Goal: Task Accomplishment & Management: Complete application form

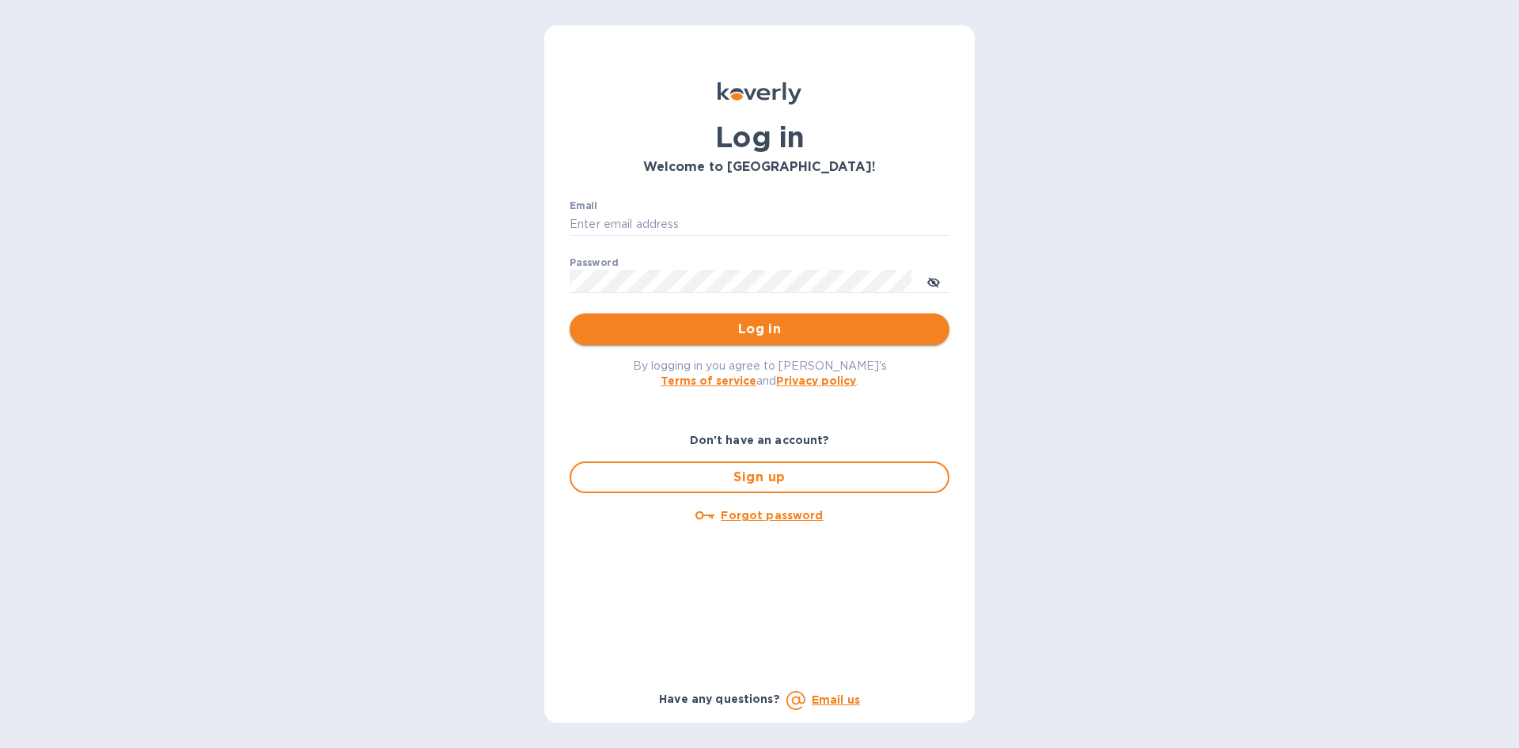
type input "[EMAIL_ADDRESS][DOMAIN_NAME]"
click at [754, 343] on button "Log in" at bounding box center [760, 329] width 380 height 32
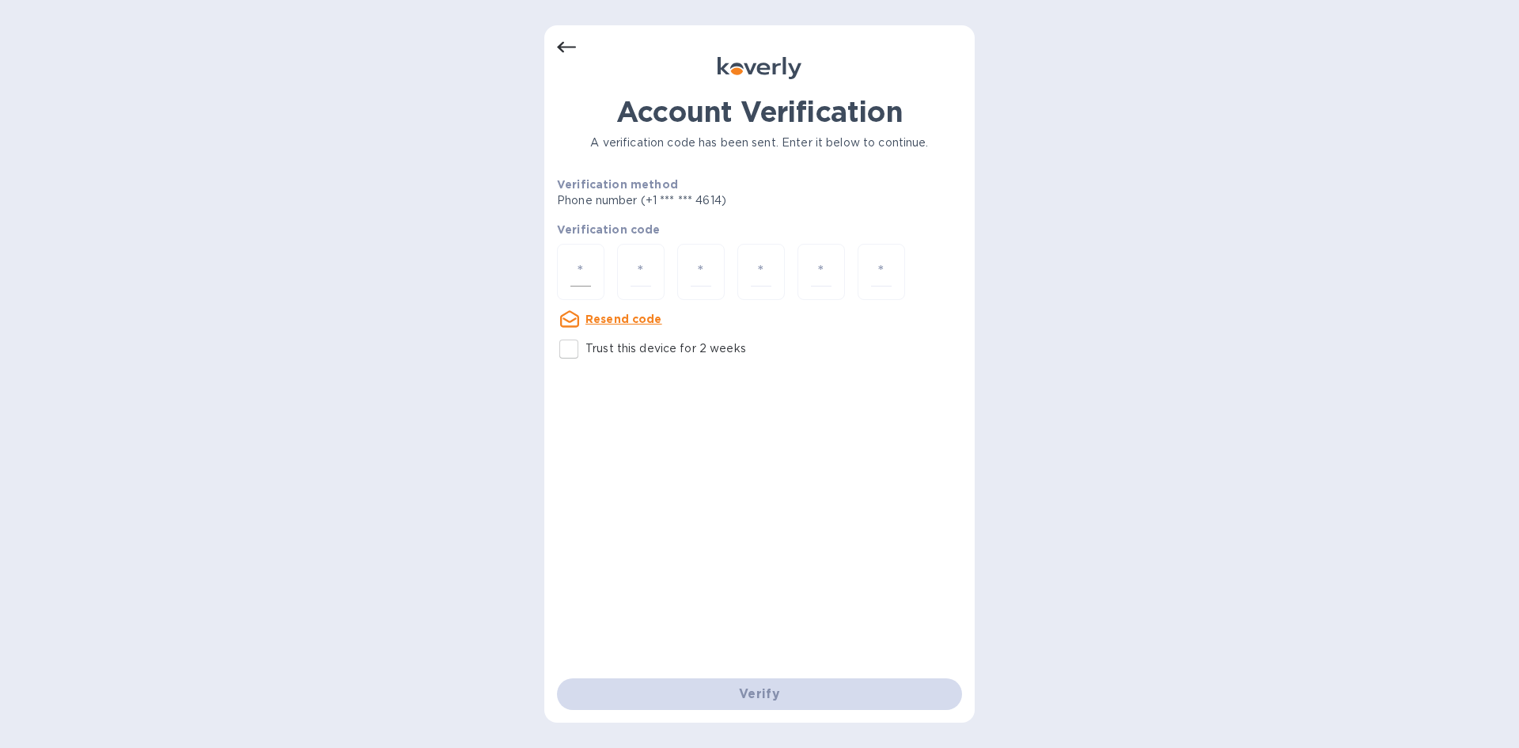
click at [596, 278] on div at bounding box center [580, 272] width 47 height 56
type input "9"
type input "4"
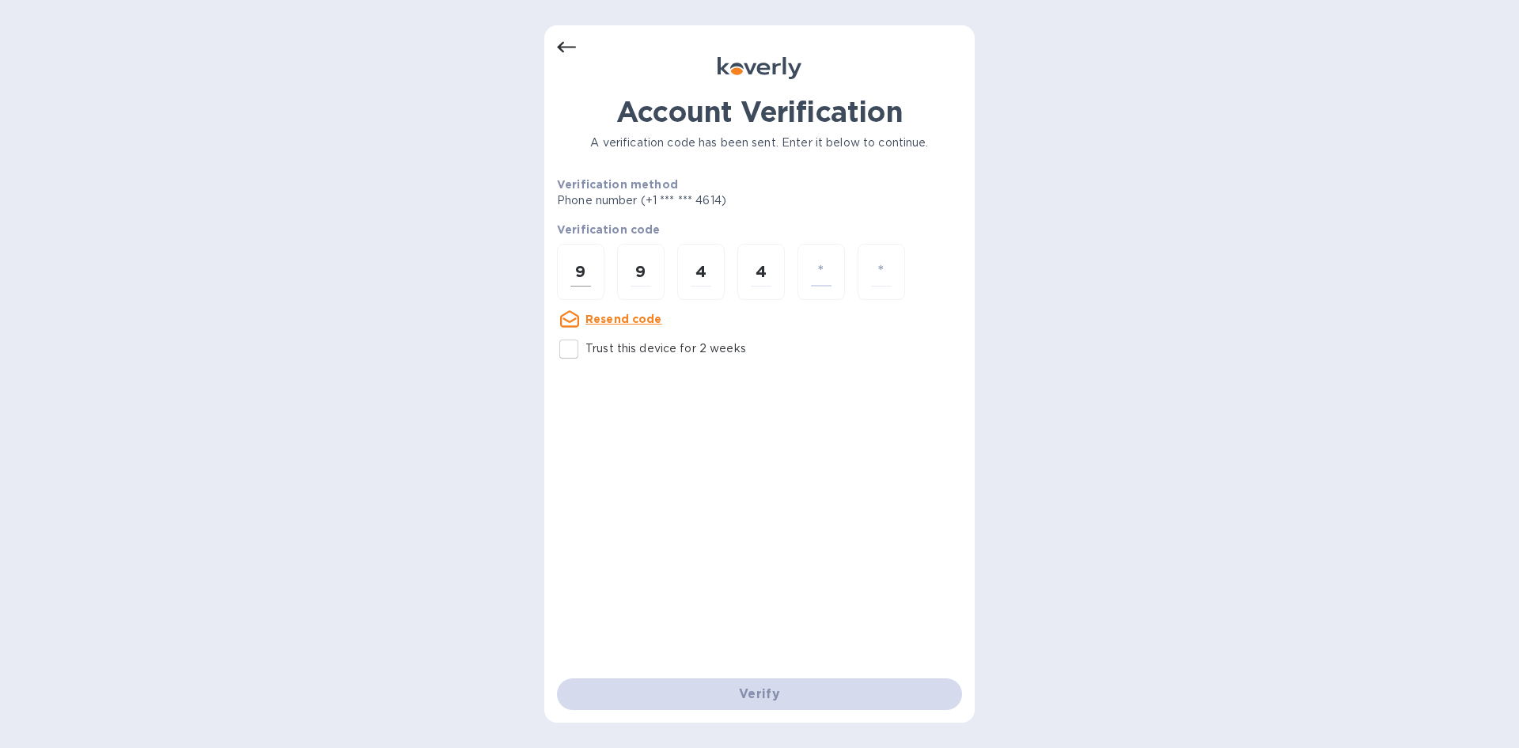
type input "4"
type input "5"
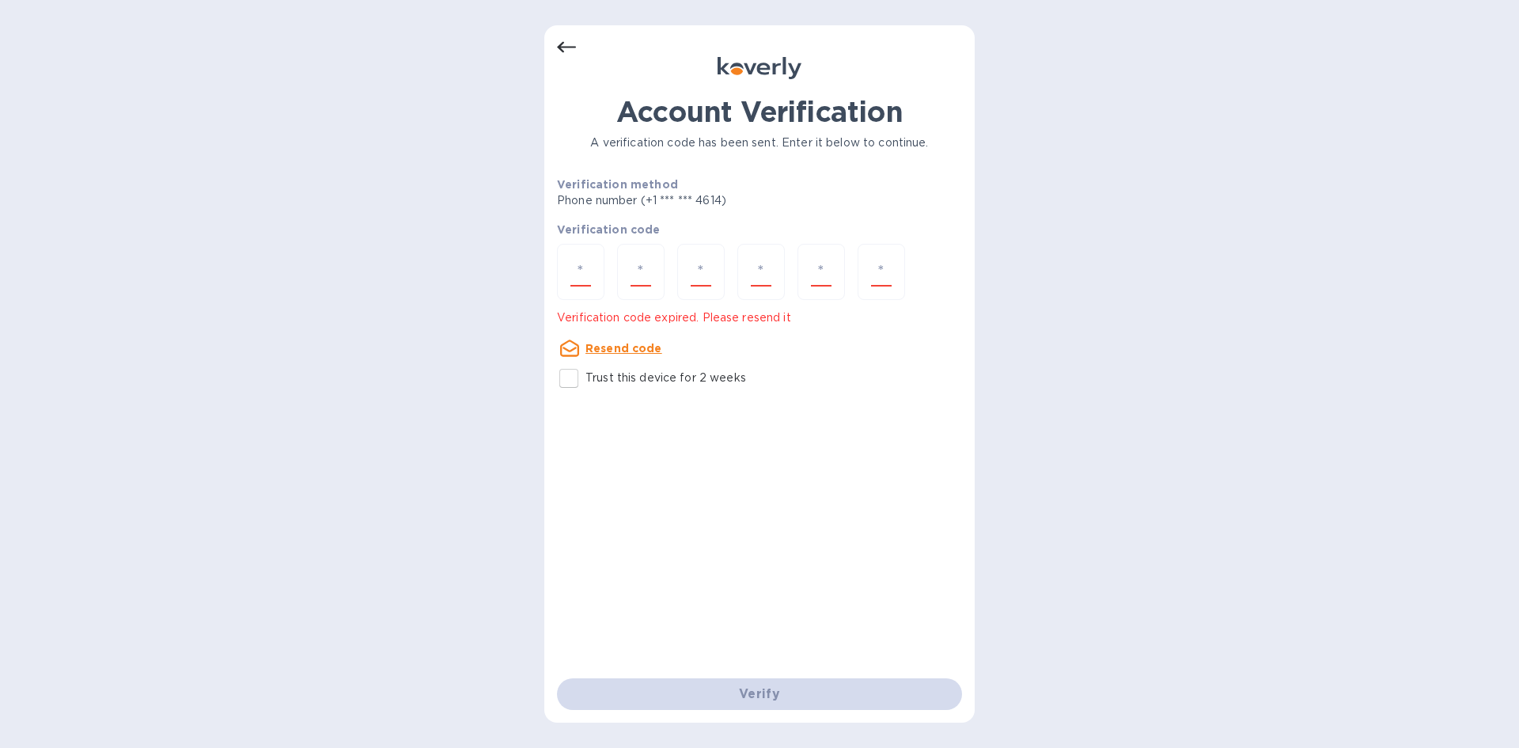
click at [593, 351] on u "Resend code" at bounding box center [623, 348] width 77 height 13
drag, startPoint x: 585, startPoint y: 263, endPoint x: 577, endPoint y: 263, distance: 8.7
click at [585, 263] on input "number" at bounding box center [580, 271] width 21 height 29
type input "4"
type input "5"
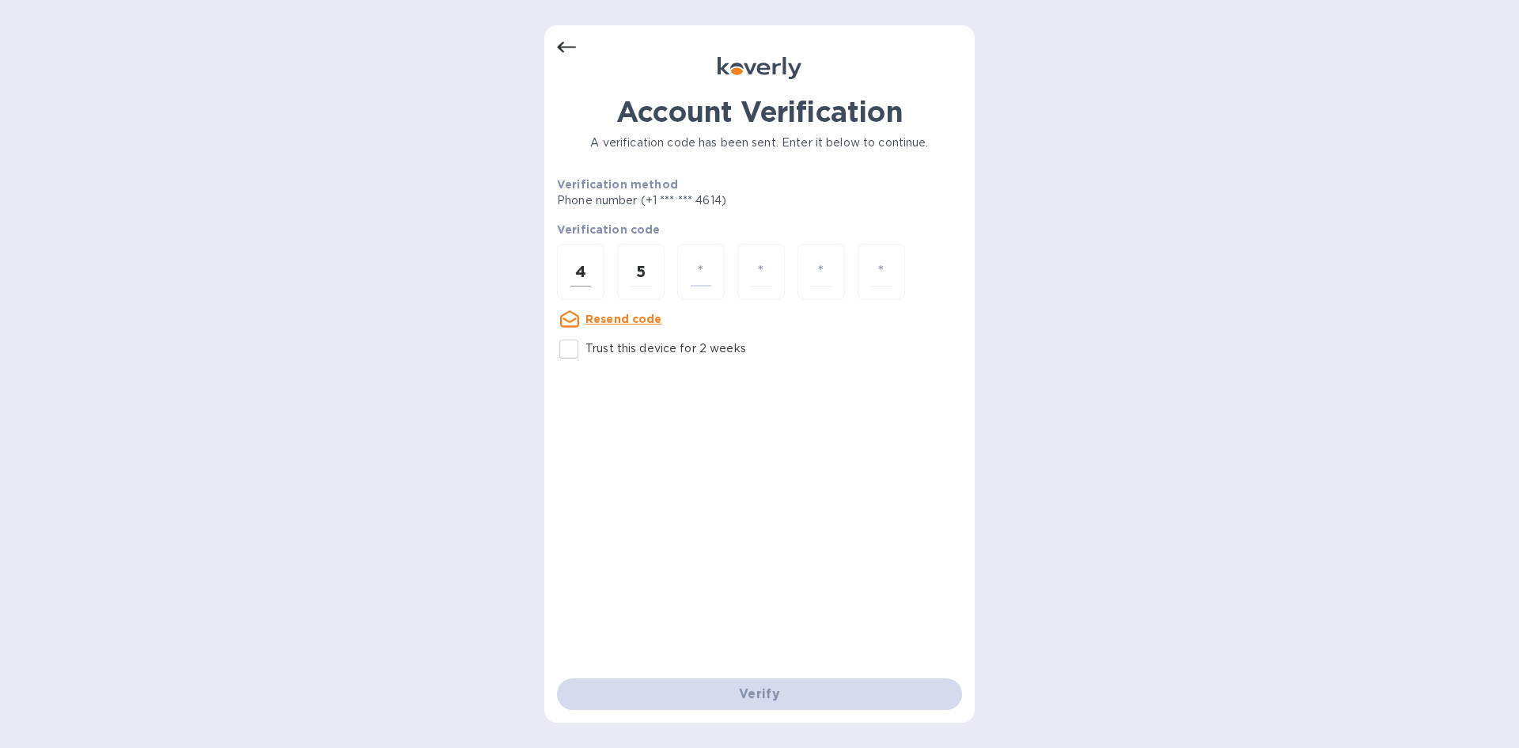
type input "8"
type input "7"
type input "8"
type input "0"
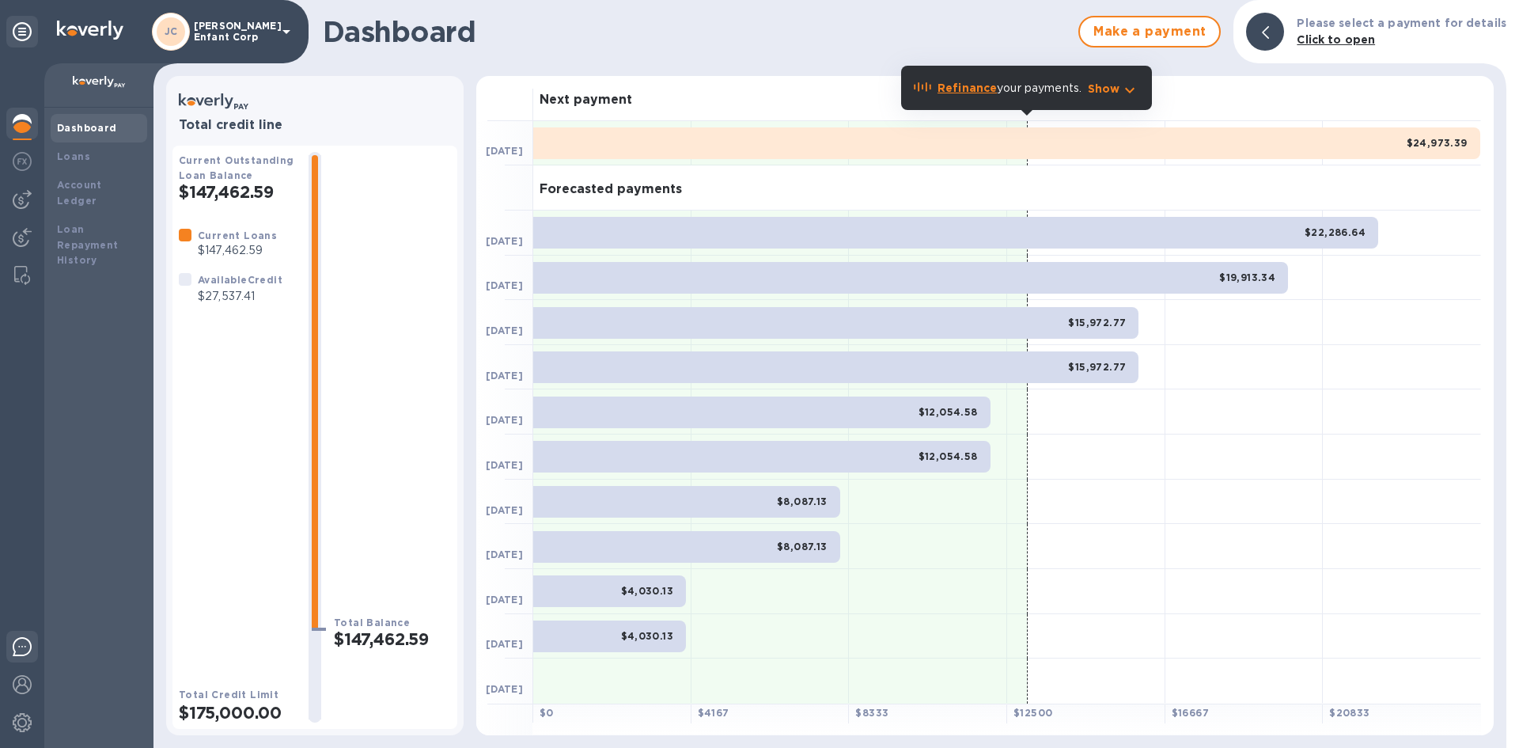
click at [13, 663] on div at bounding box center [22, 649] width 32 height 37
click at [83, 160] on b "Loans" at bounding box center [73, 156] width 33 height 12
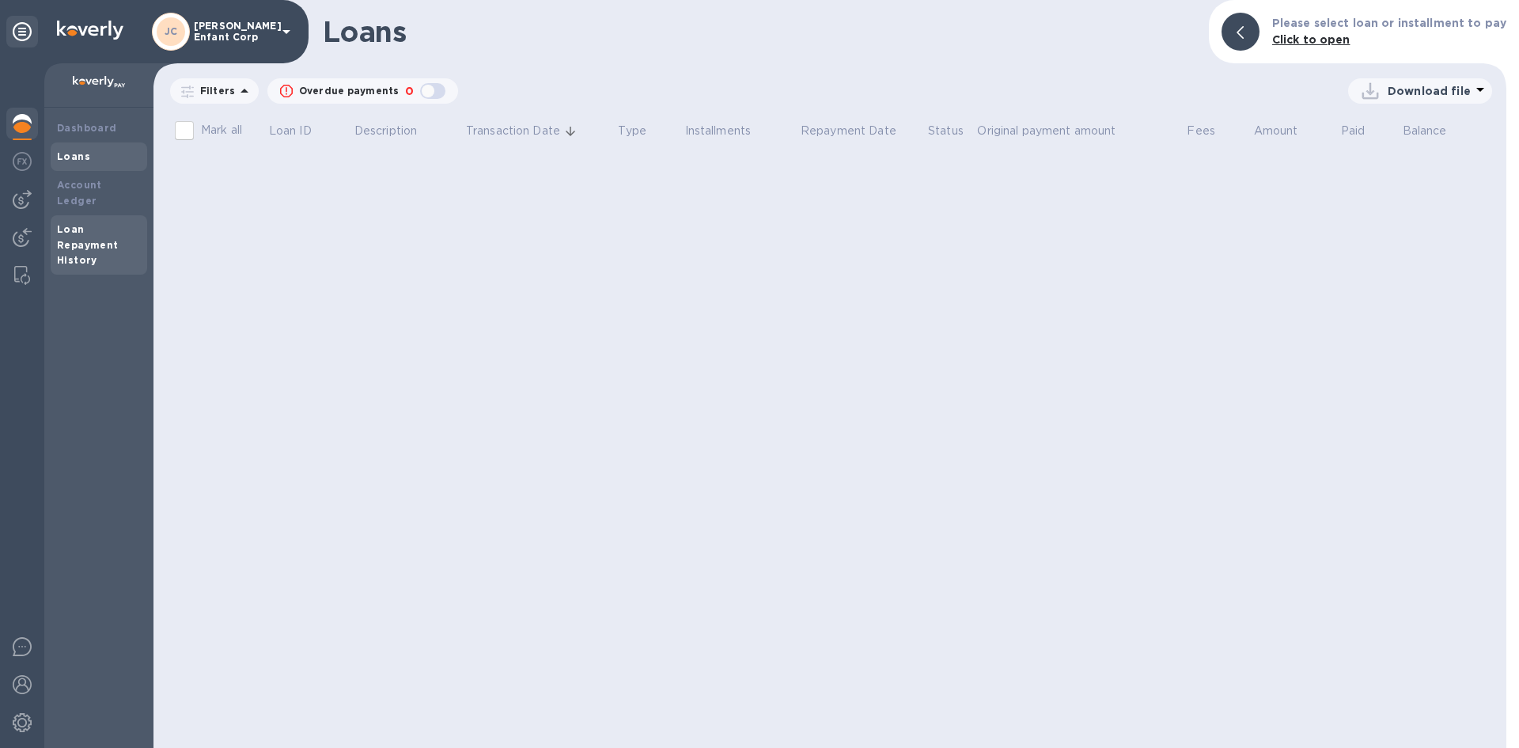
click at [89, 222] on div "Loan Repayment History" at bounding box center [99, 245] width 84 height 47
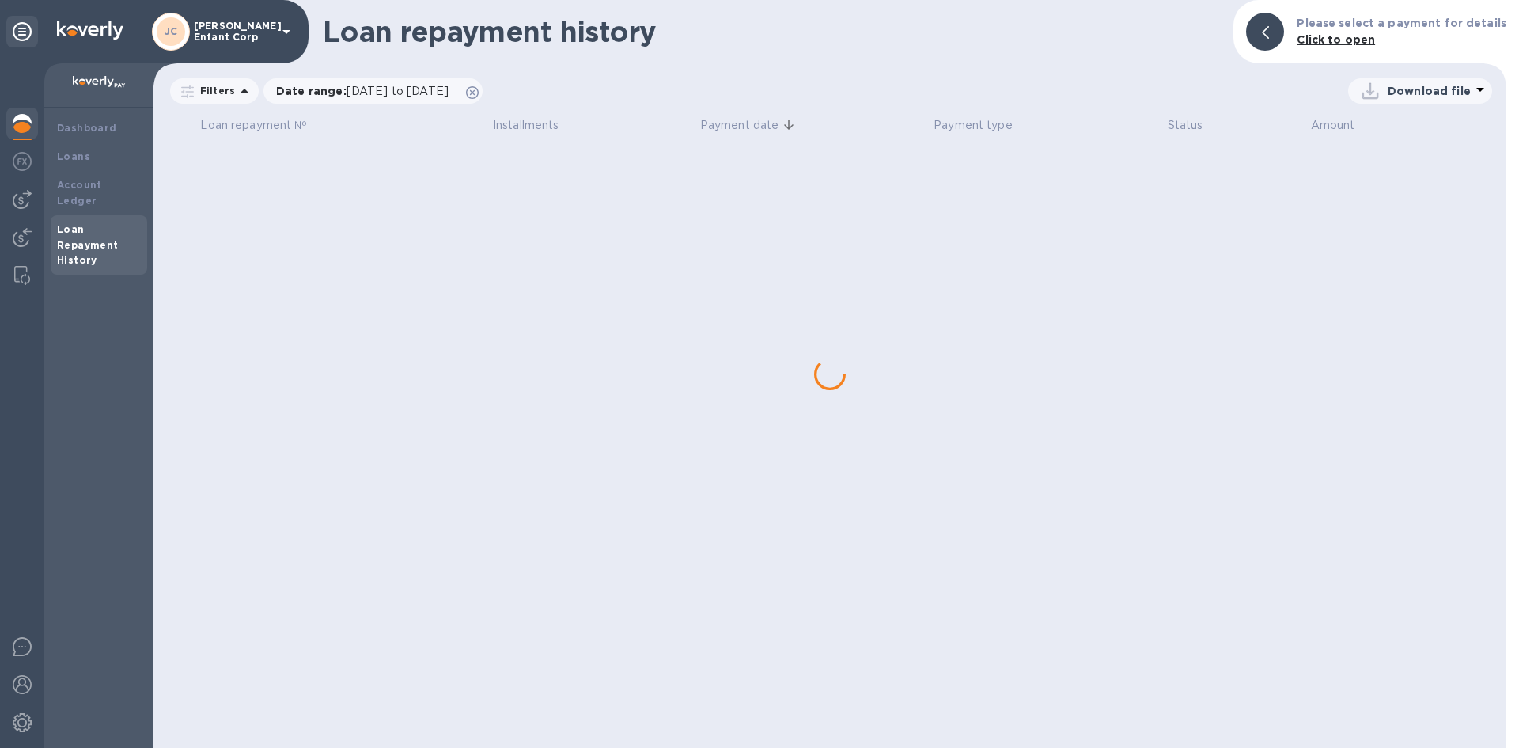
click at [21, 192] on img at bounding box center [22, 199] width 19 height 19
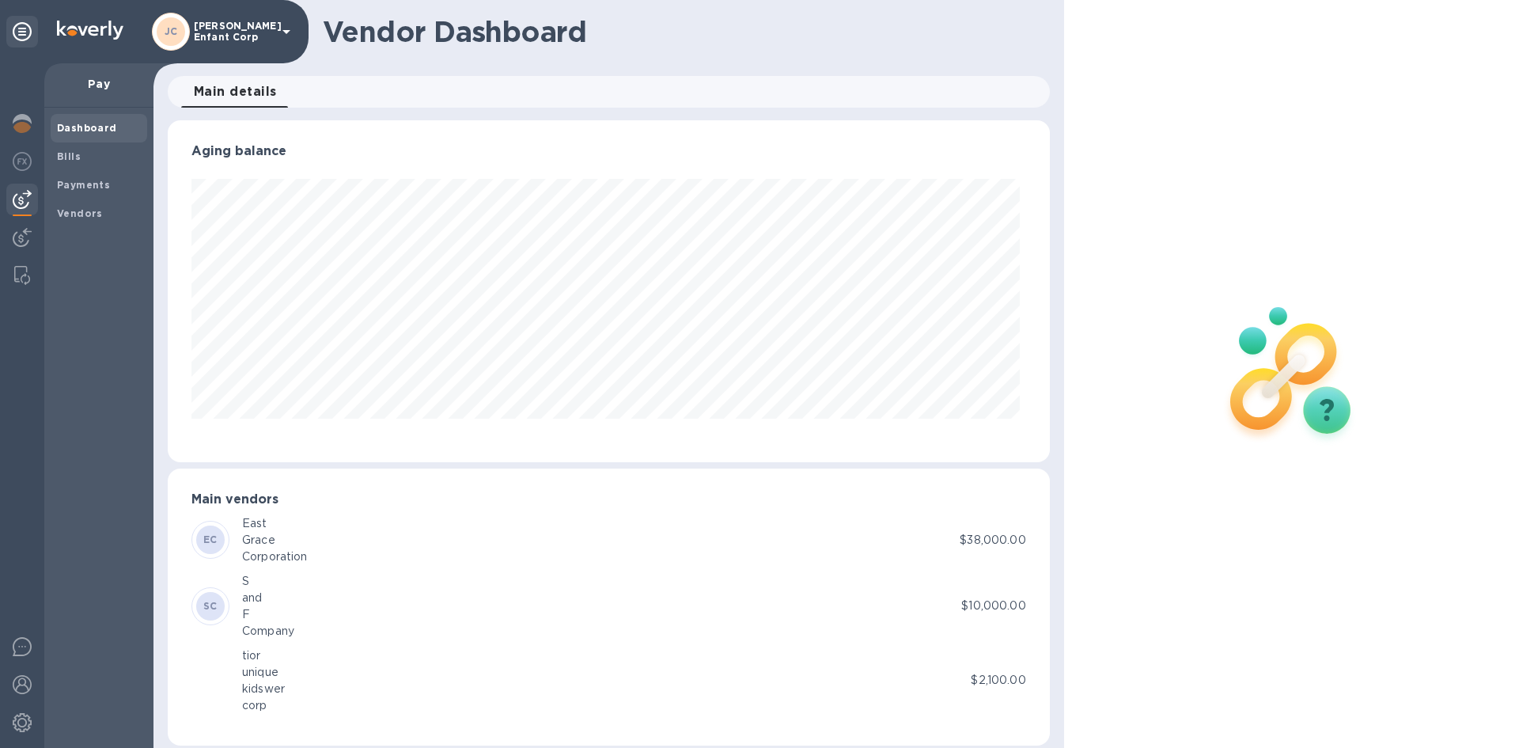
scroll to position [342, 875]
click at [945, 49] on div "Vendor Dashboard" at bounding box center [608, 31] width 911 height 63
click at [113, 159] on span "Bills" at bounding box center [99, 157] width 84 height 16
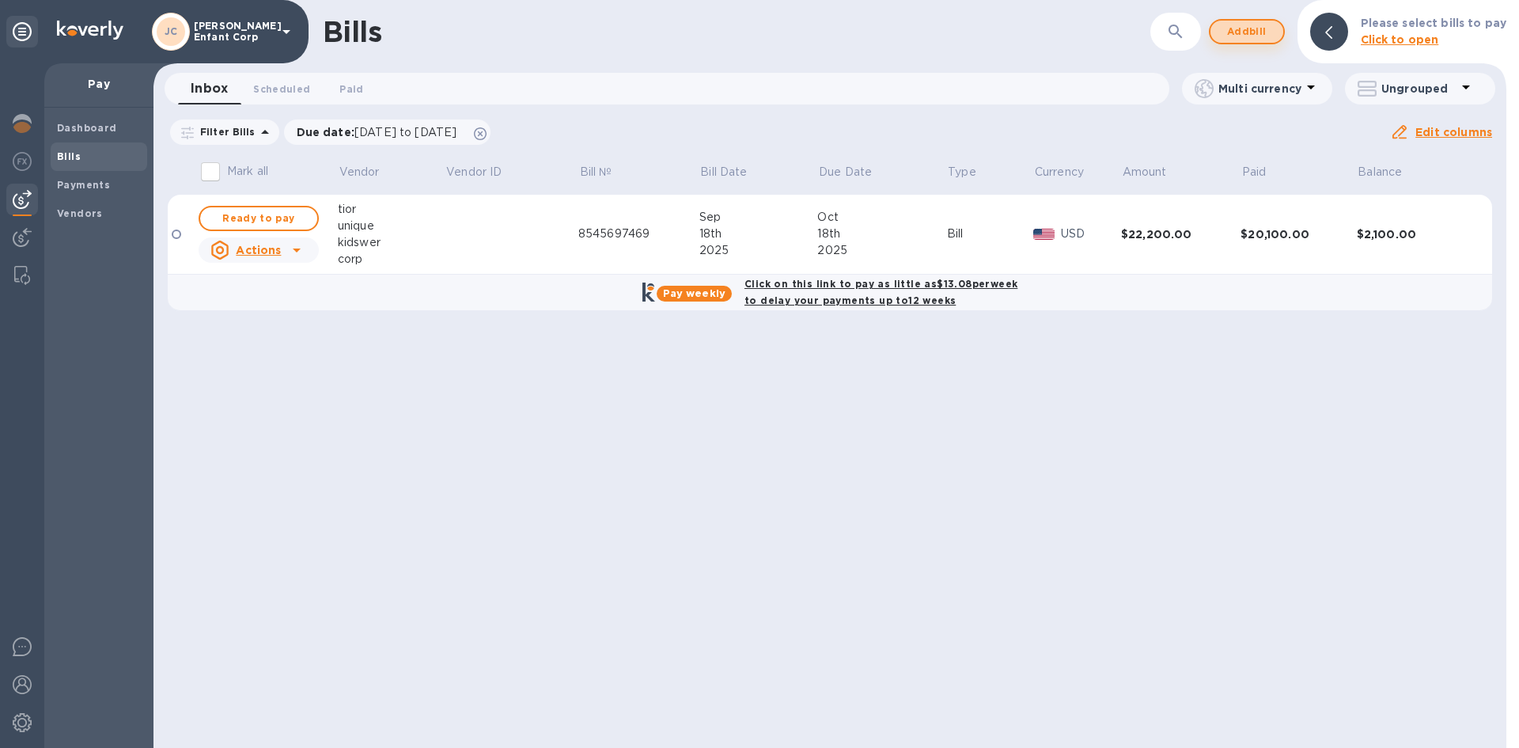
click at [1244, 40] on span "Add bill" at bounding box center [1246, 31] width 47 height 19
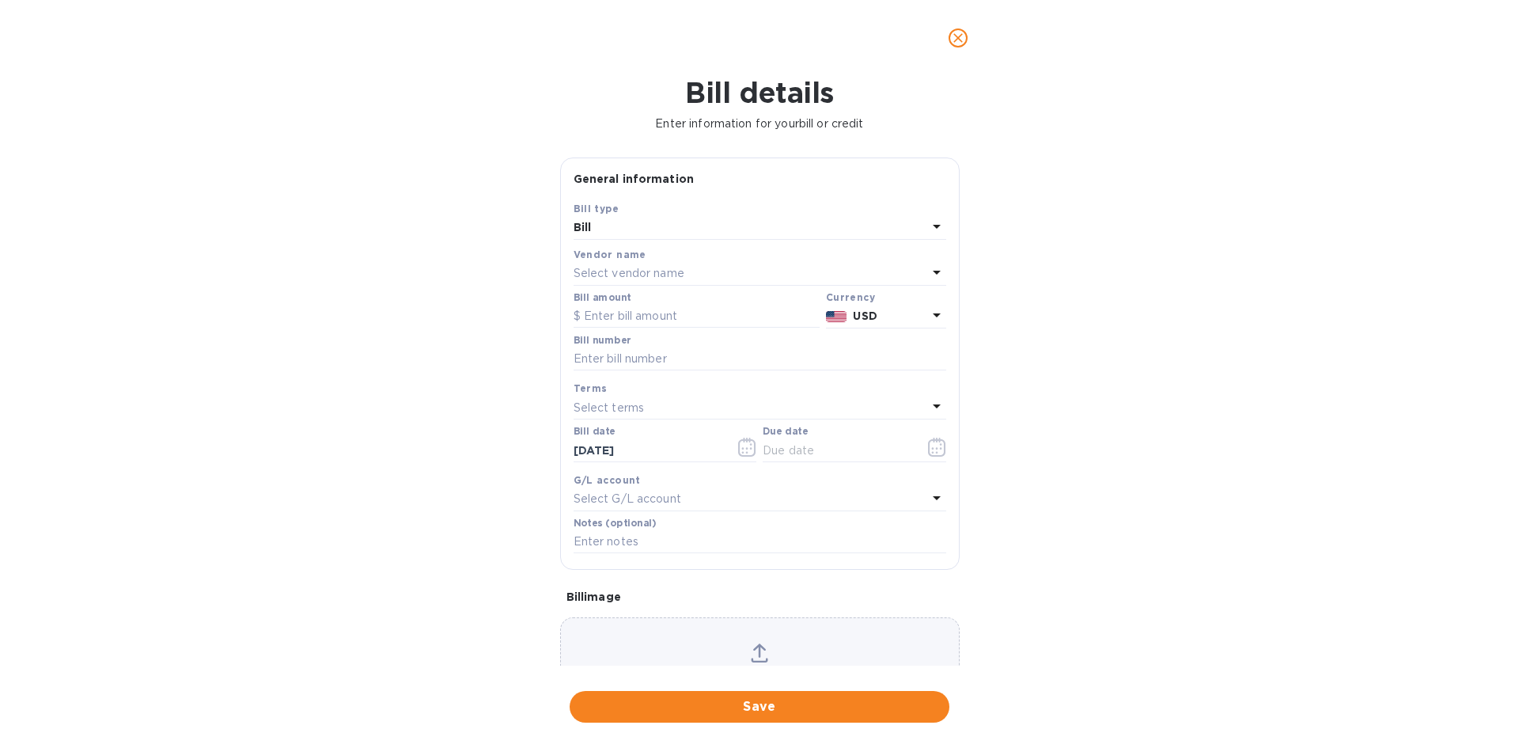
click at [713, 271] on div "Select vendor name" at bounding box center [751, 274] width 354 height 22
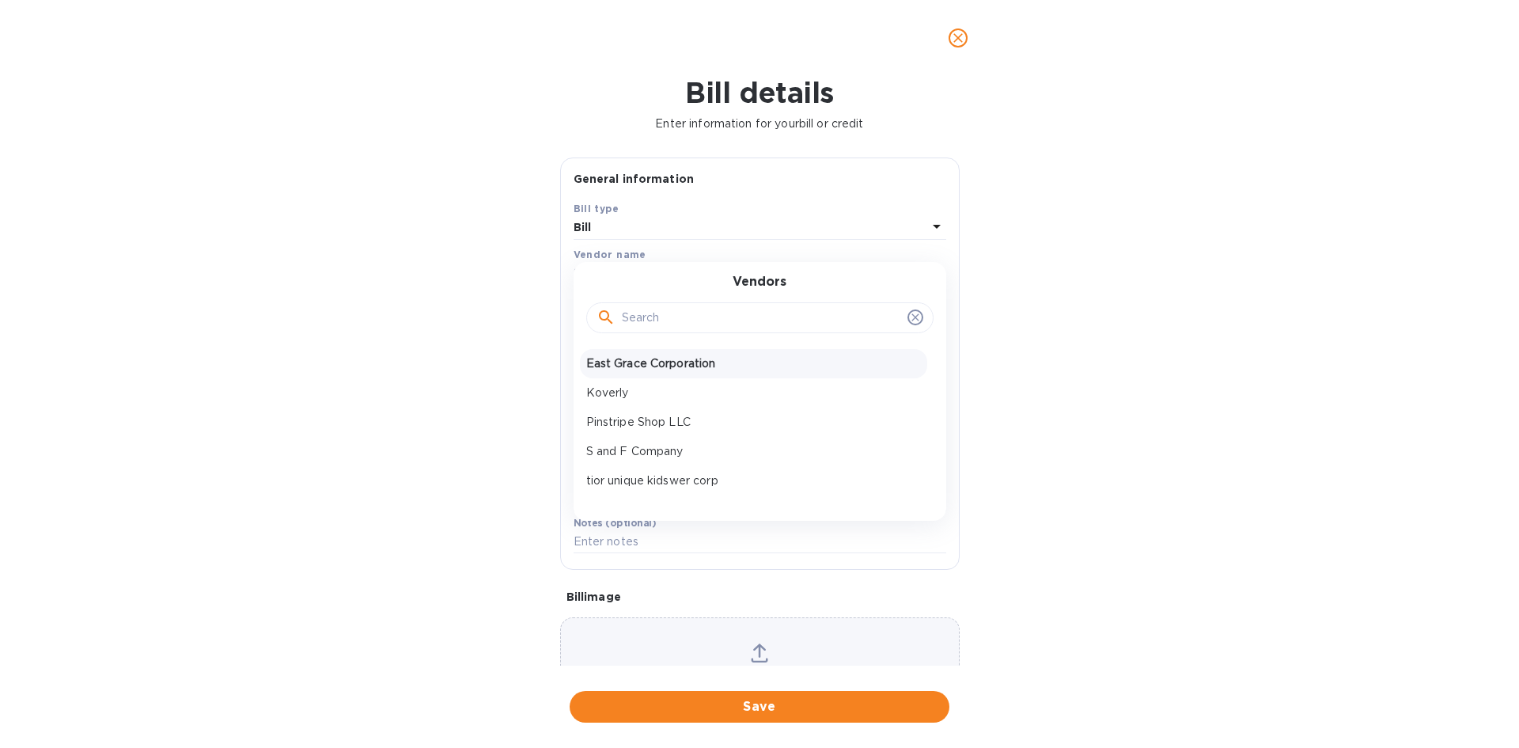
click at [696, 367] on p "East Grace Corporation" at bounding box center [753, 363] width 335 height 17
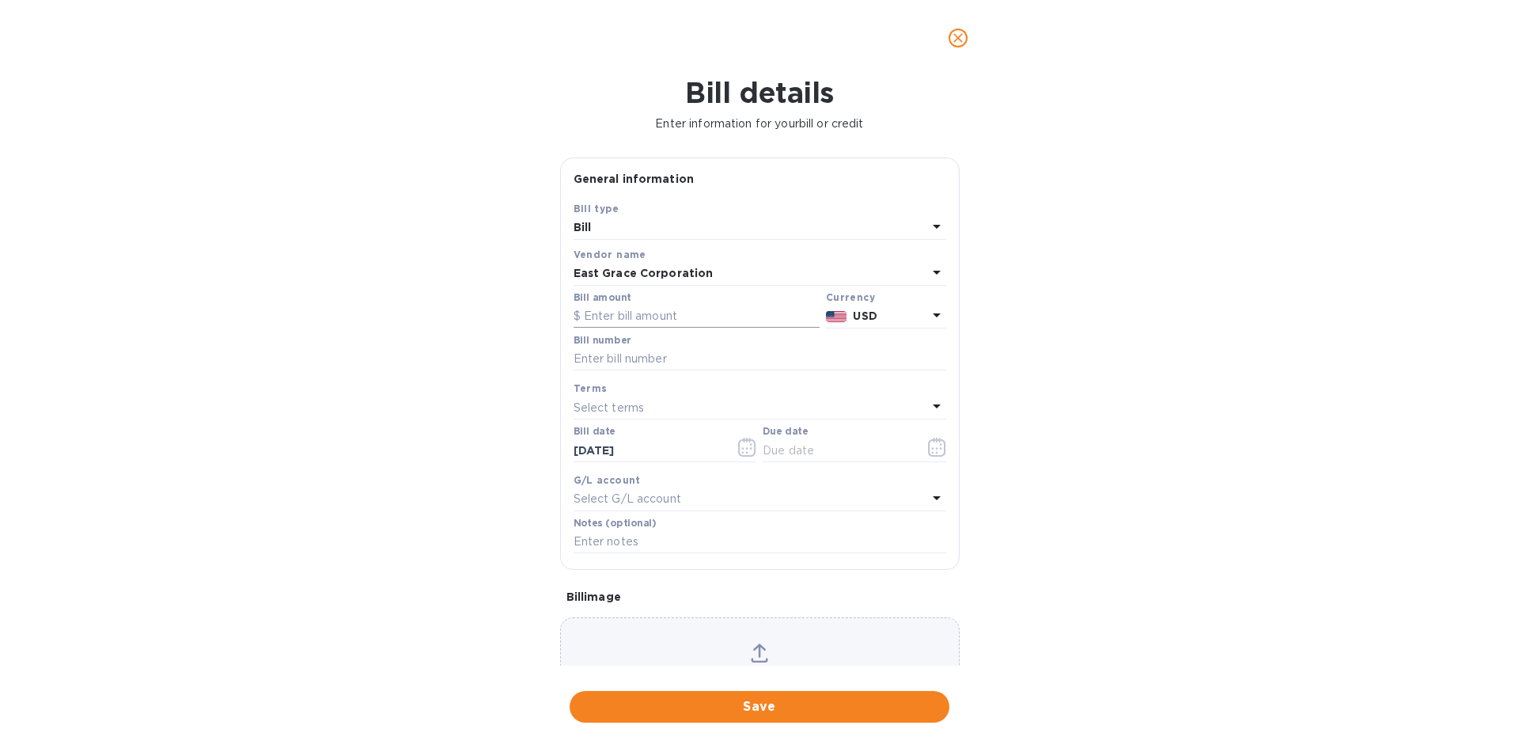
click at [676, 317] on input "text" at bounding box center [697, 317] width 246 height 24
type input "25,000"
click at [809, 445] on input "text" at bounding box center [838, 450] width 150 height 24
click at [928, 444] on icon "button" at bounding box center [937, 446] width 18 height 19
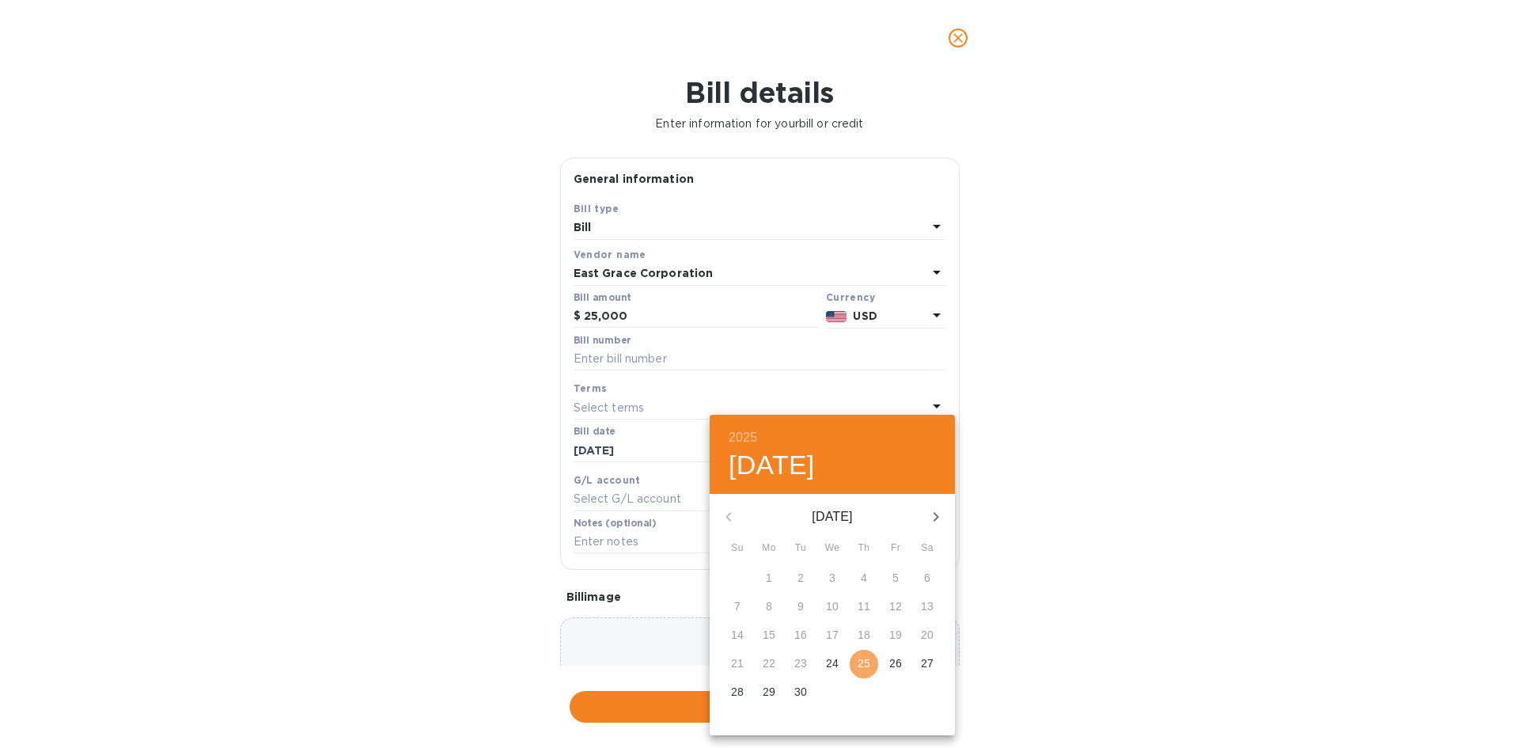
click at [867, 658] on p "25" at bounding box center [864, 663] width 13 height 16
type input "09/25/2025"
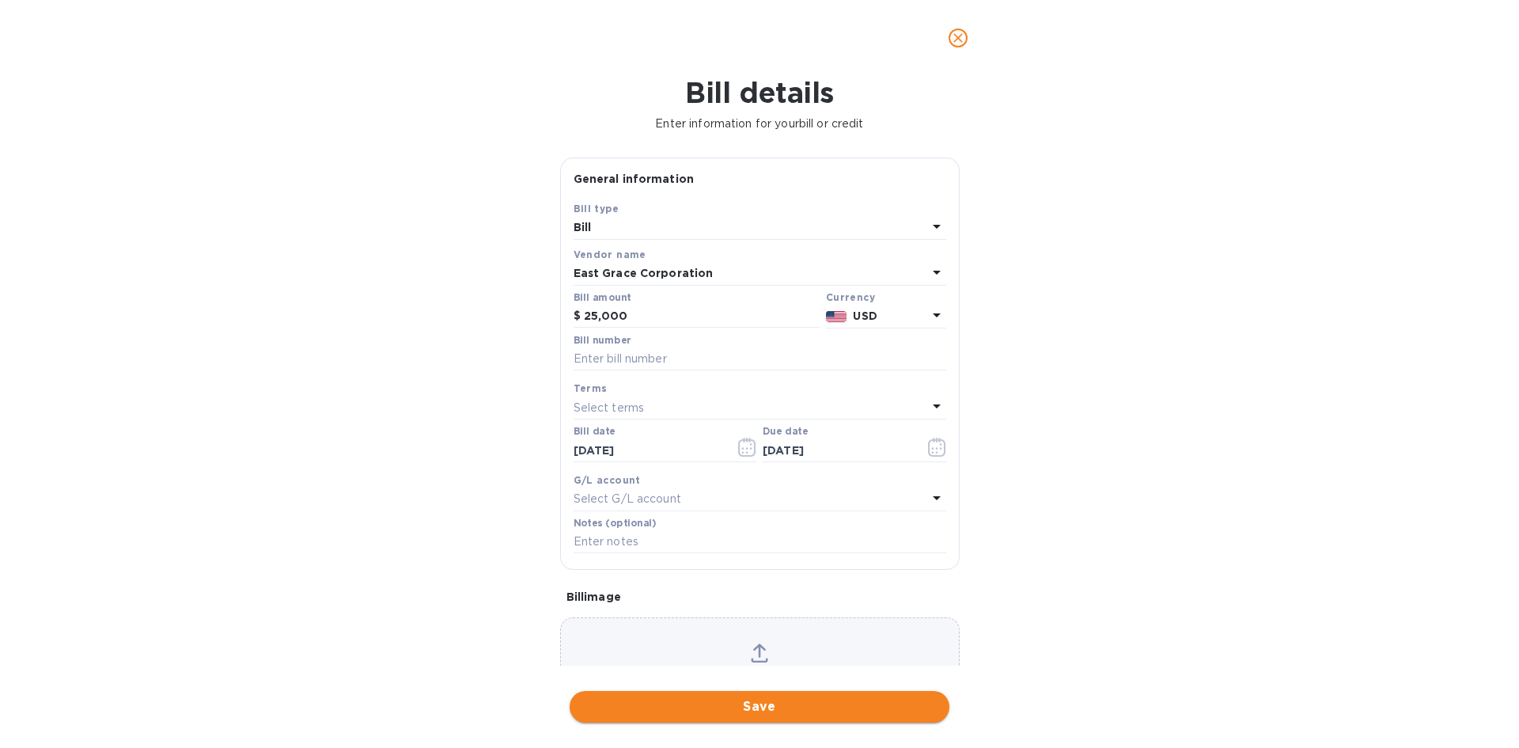
click at [743, 714] on span "Save" at bounding box center [759, 706] width 354 height 19
click at [671, 347] on input "text" at bounding box center [760, 359] width 373 height 24
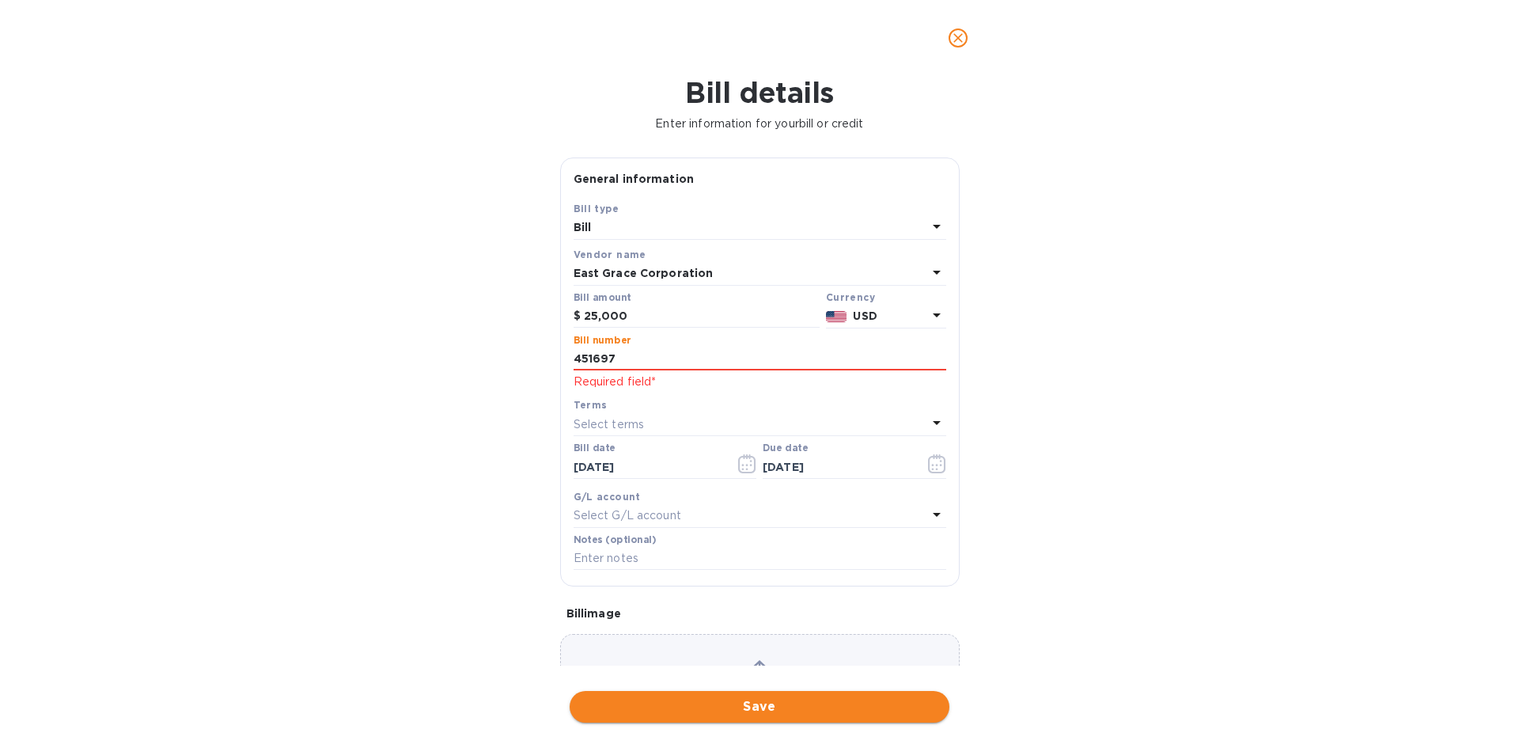
type input "451697"
click at [811, 708] on span "Save" at bounding box center [759, 706] width 354 height 19
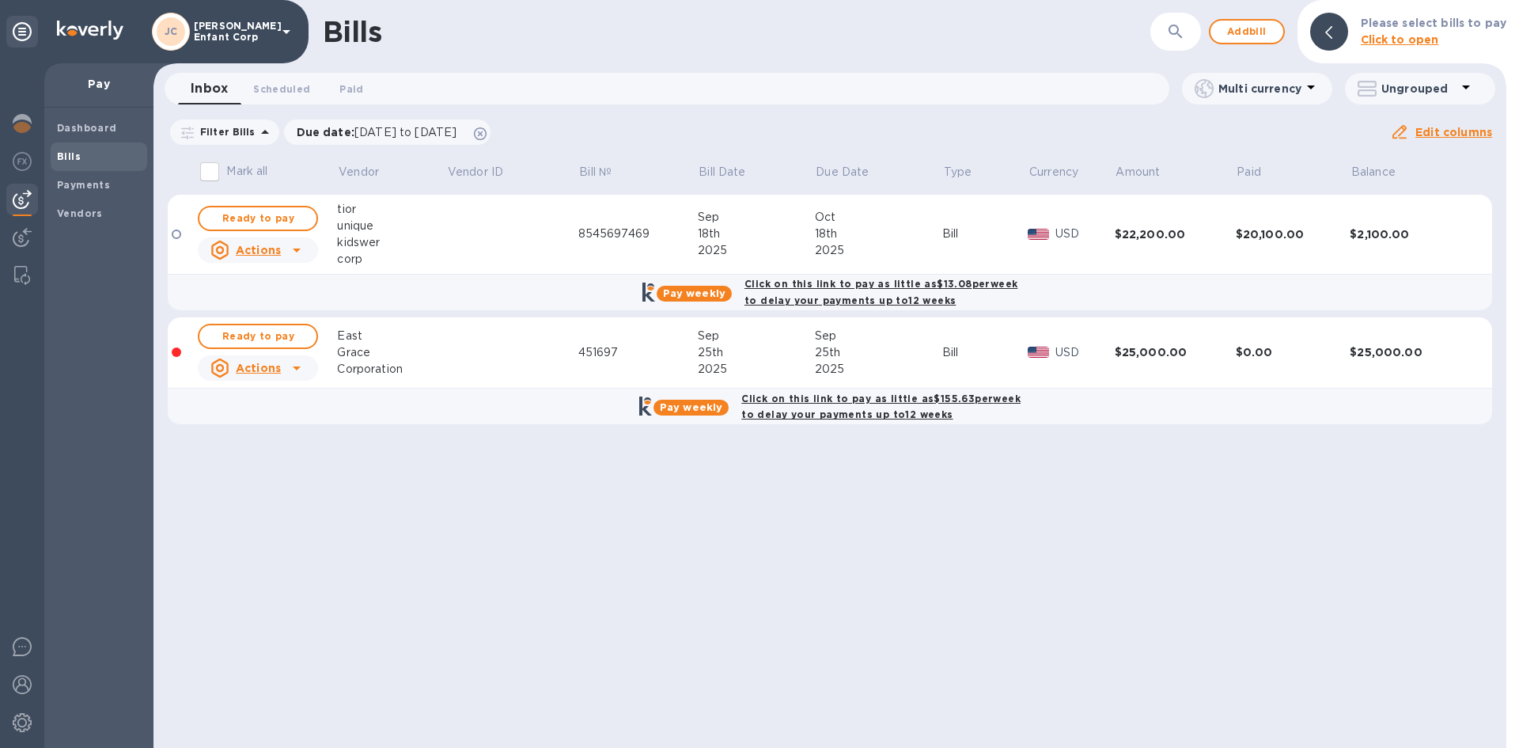
click at [286, 335] on span "Ready to pay" at bounding box center [258, 336] width 92 height 19
click at [286, 334] on span "Ready to pay" at bounding box center [258, 336] width 92 height 19
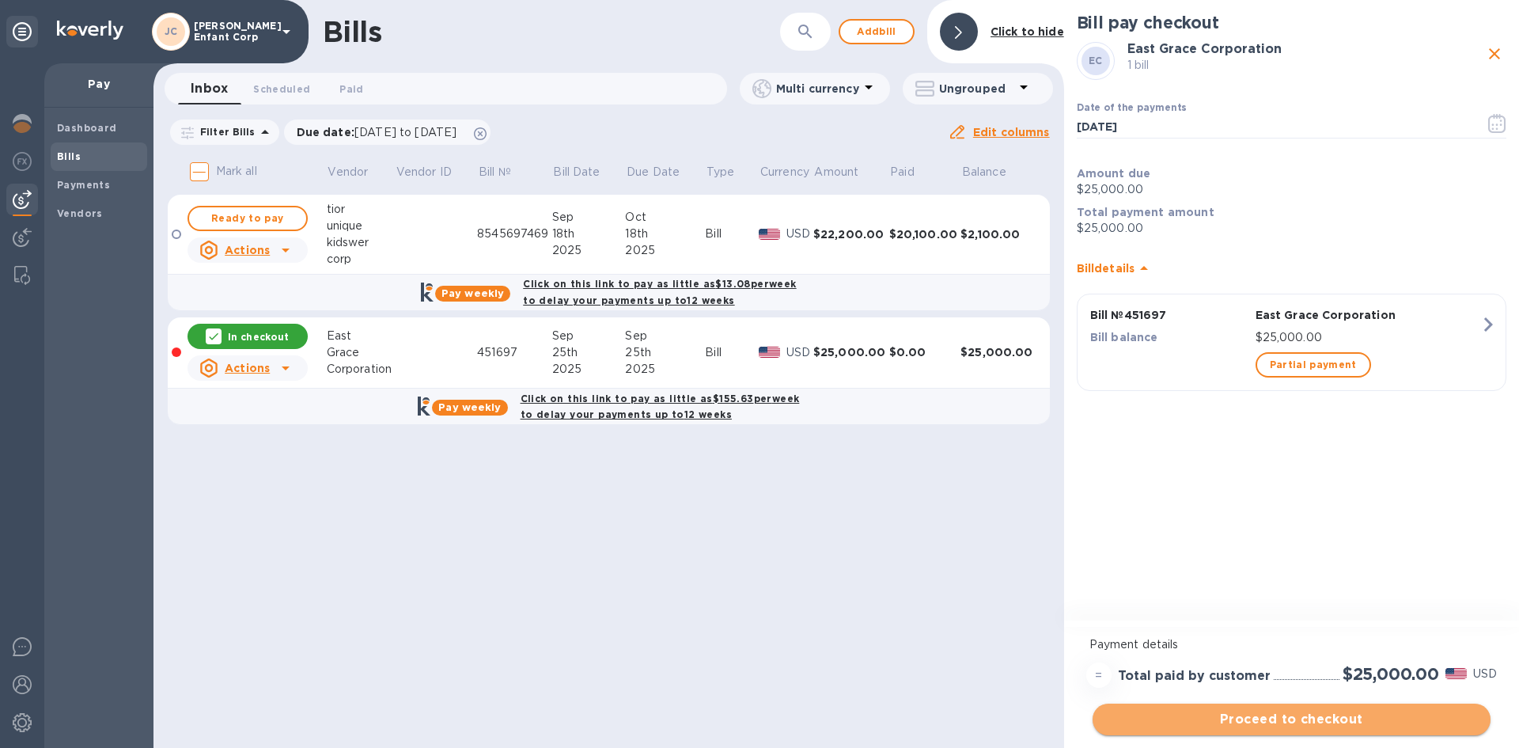
click at [1159, 715] on span "Proceed to checkout" at bounding box center [1291, 719] width 373 height 19
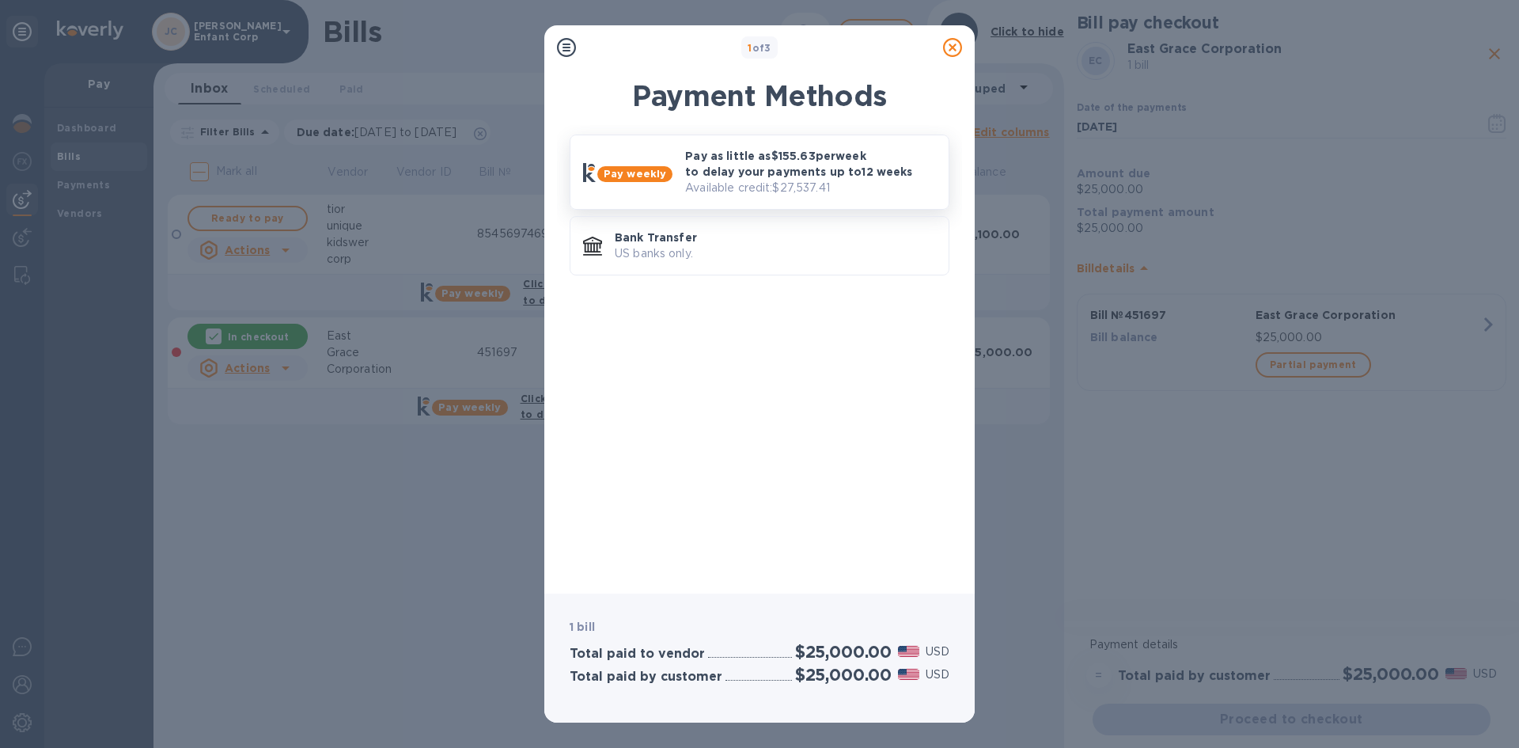
click at [740, 175] on p "Pay as little as $155.63 per week to delay your payments up to 12 weeks" at bounding box center [810, 164] width 251 height 32
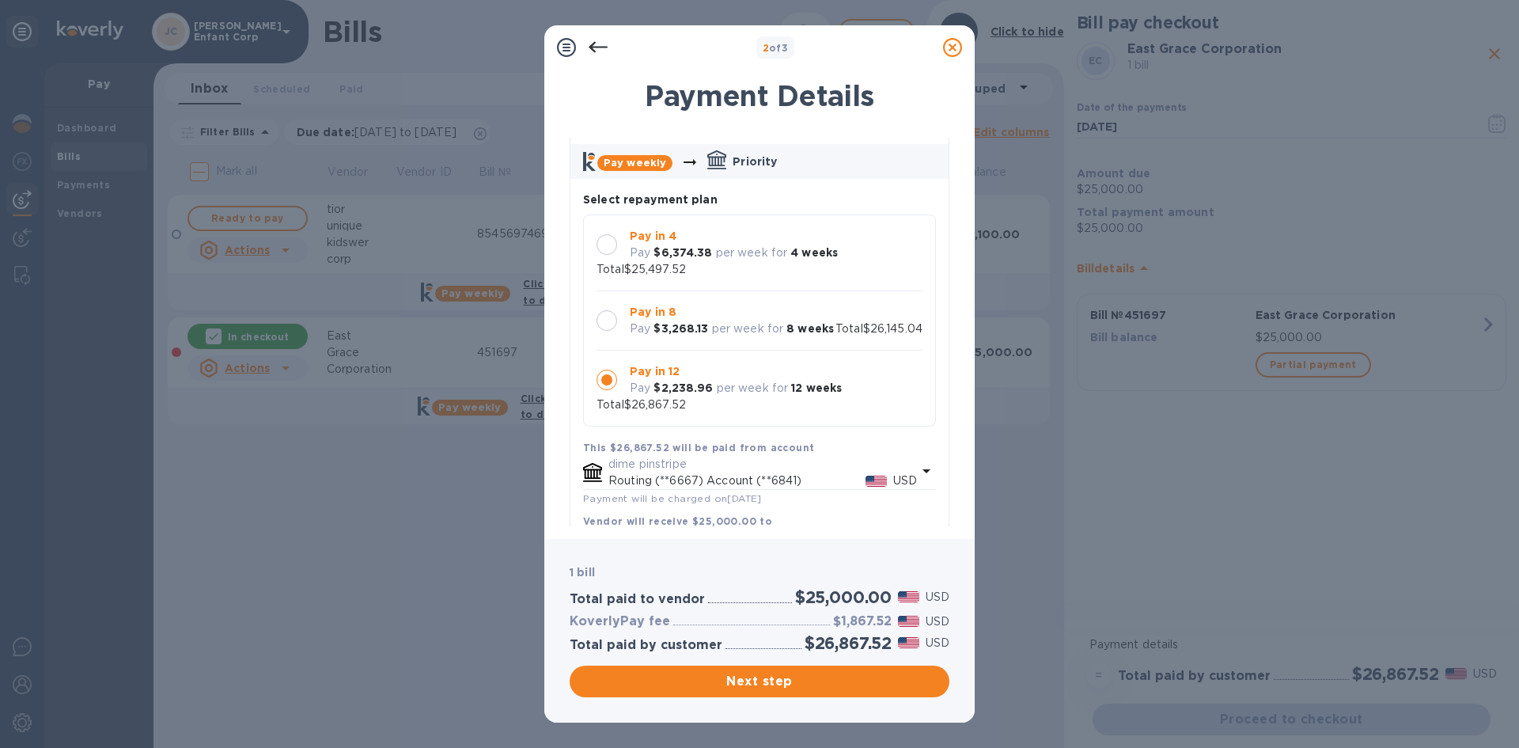
scroll to position [248, 0]
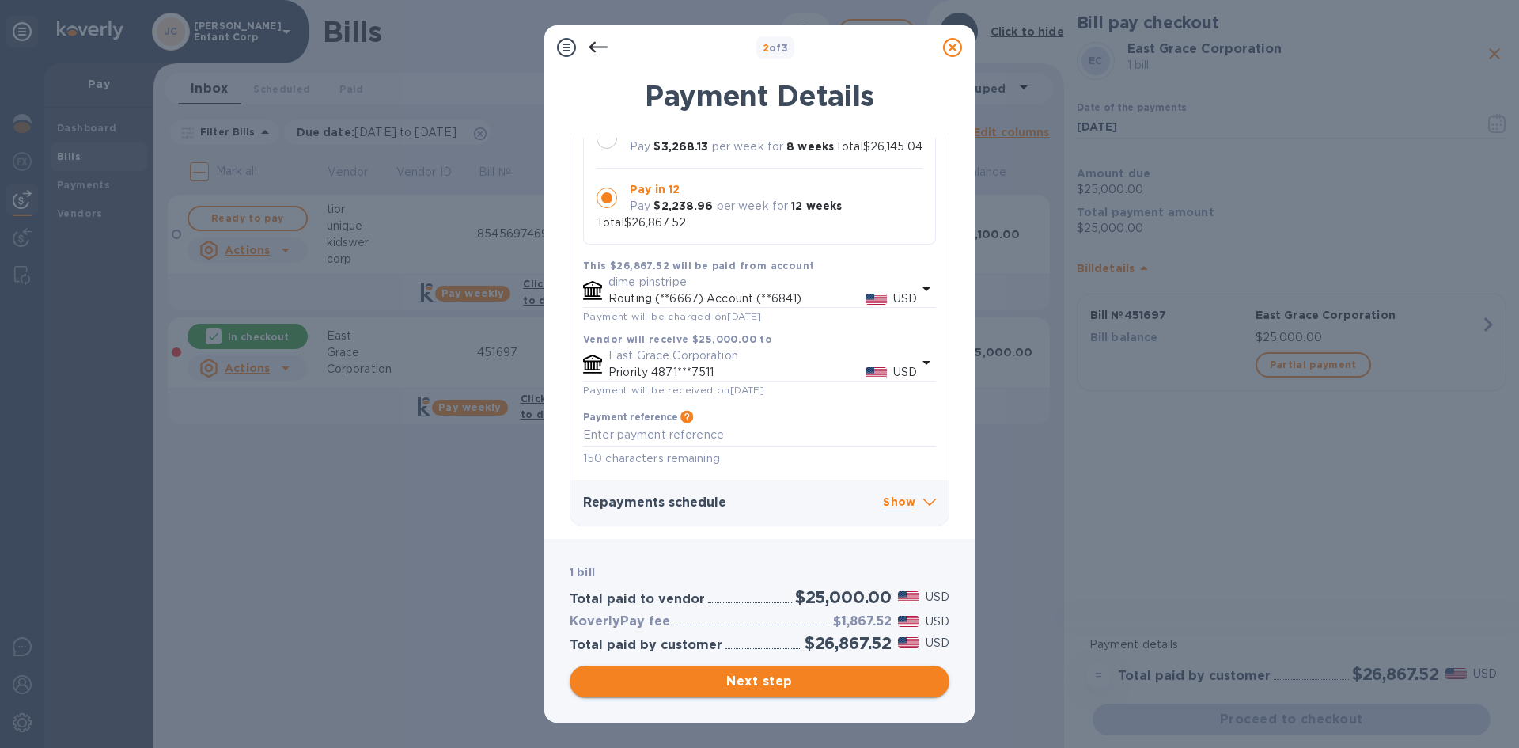
click at [790, 679] on span "Next step" at bounding box center [759, 681] width 354 height 19
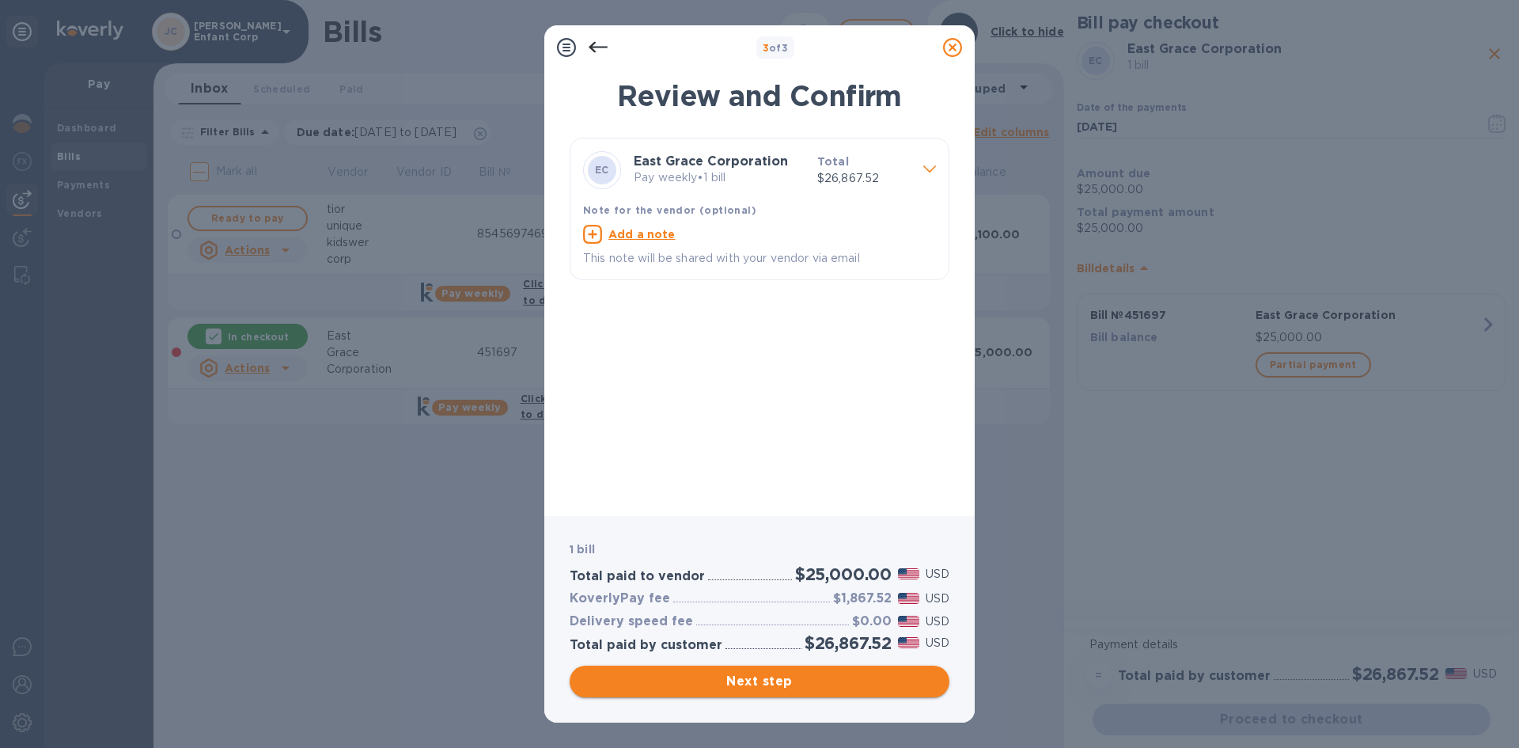
click at [751, 689] on span "Next step" at bounding box center [759, 681] width 354 height 19
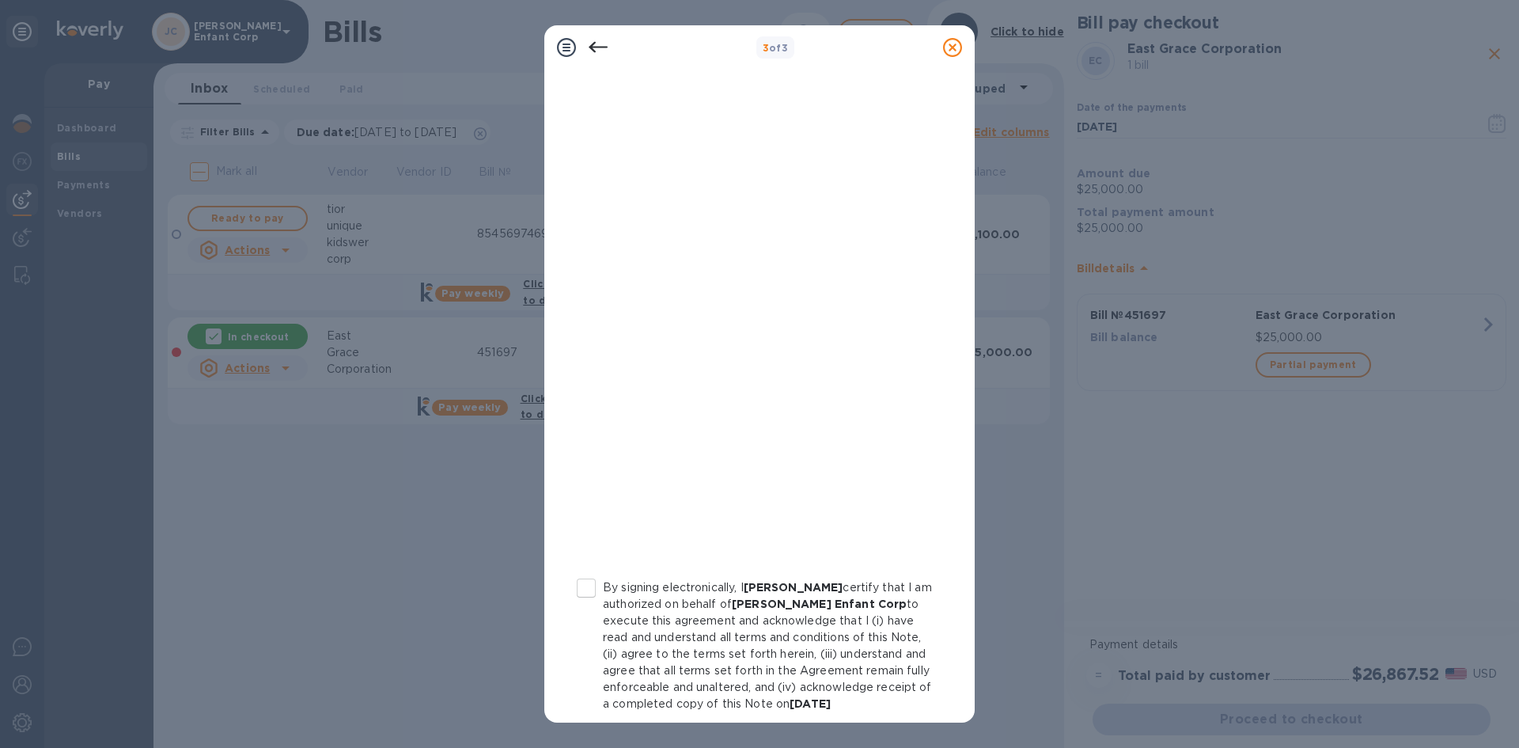
scroll to position [153, 0]
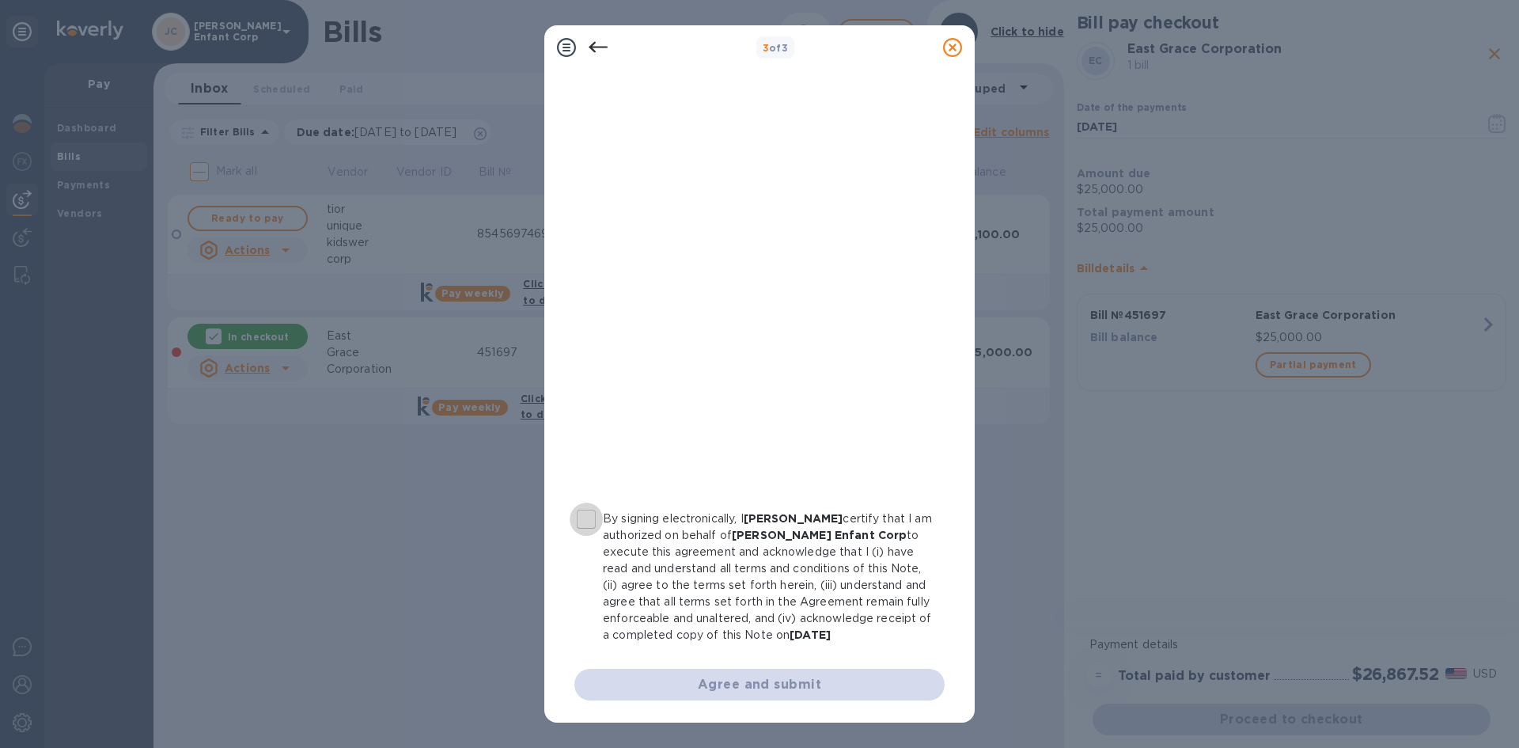
click at [582, 507] on input "By signing electronically, I YITZCHOK MAJEROWITZ certify that I am authorized o…" at bounding box center [586, 518] width 33 height 33
checkbox input "true"
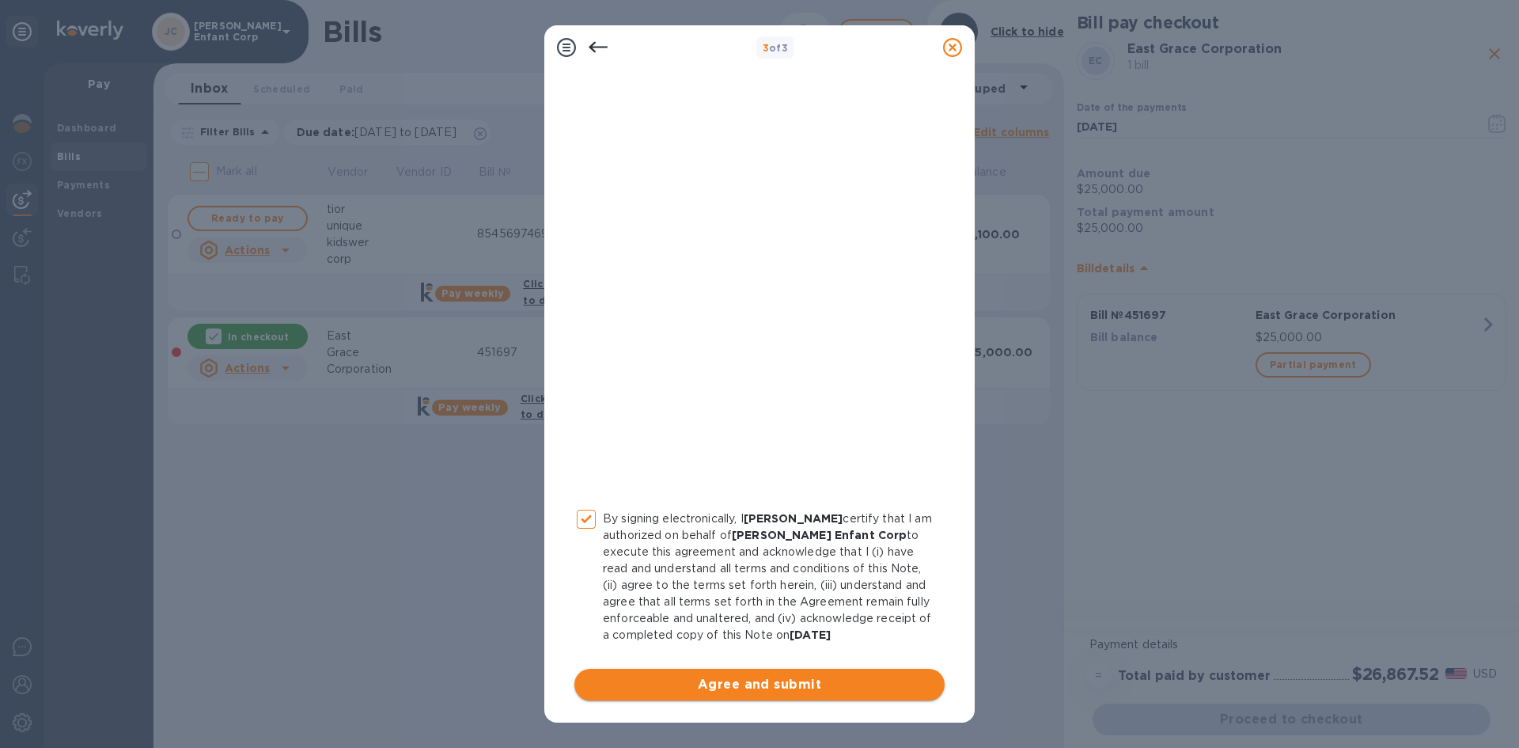
click at [714, 692] on span "Agree and submit" at bounding box center [759, 684] width 345 height 19
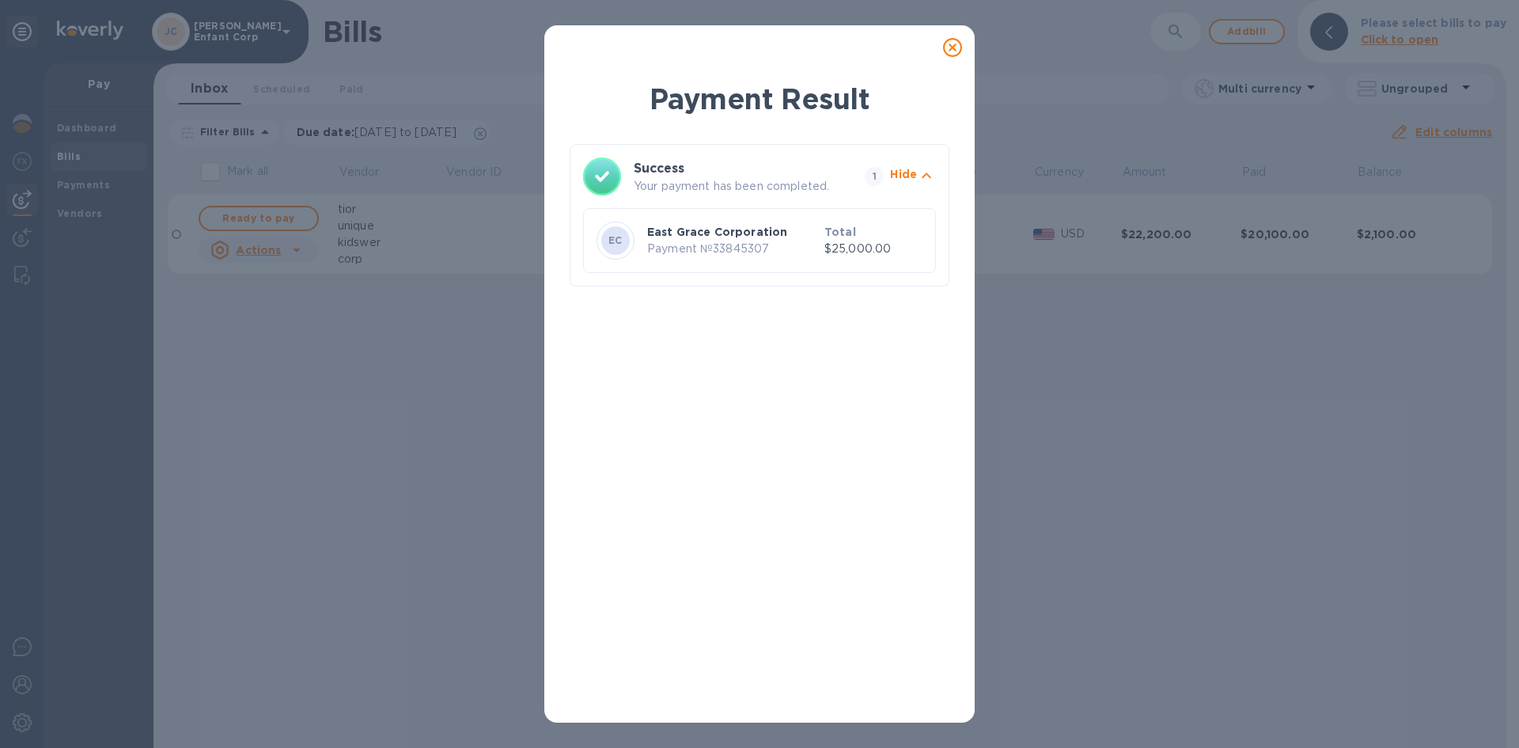
click at [949, 51] on icon at bounding box center [952, 47] width 19 height 19
